Goal: Transaction & Acquisition: Purchase product/service

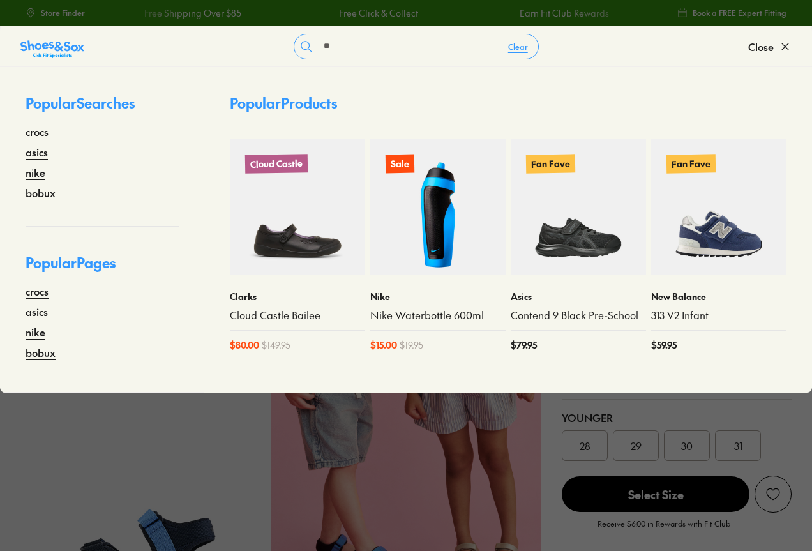
select select "*"
type input "********"
